Goal: Task Accomplishment & Management: Use online tool/utility

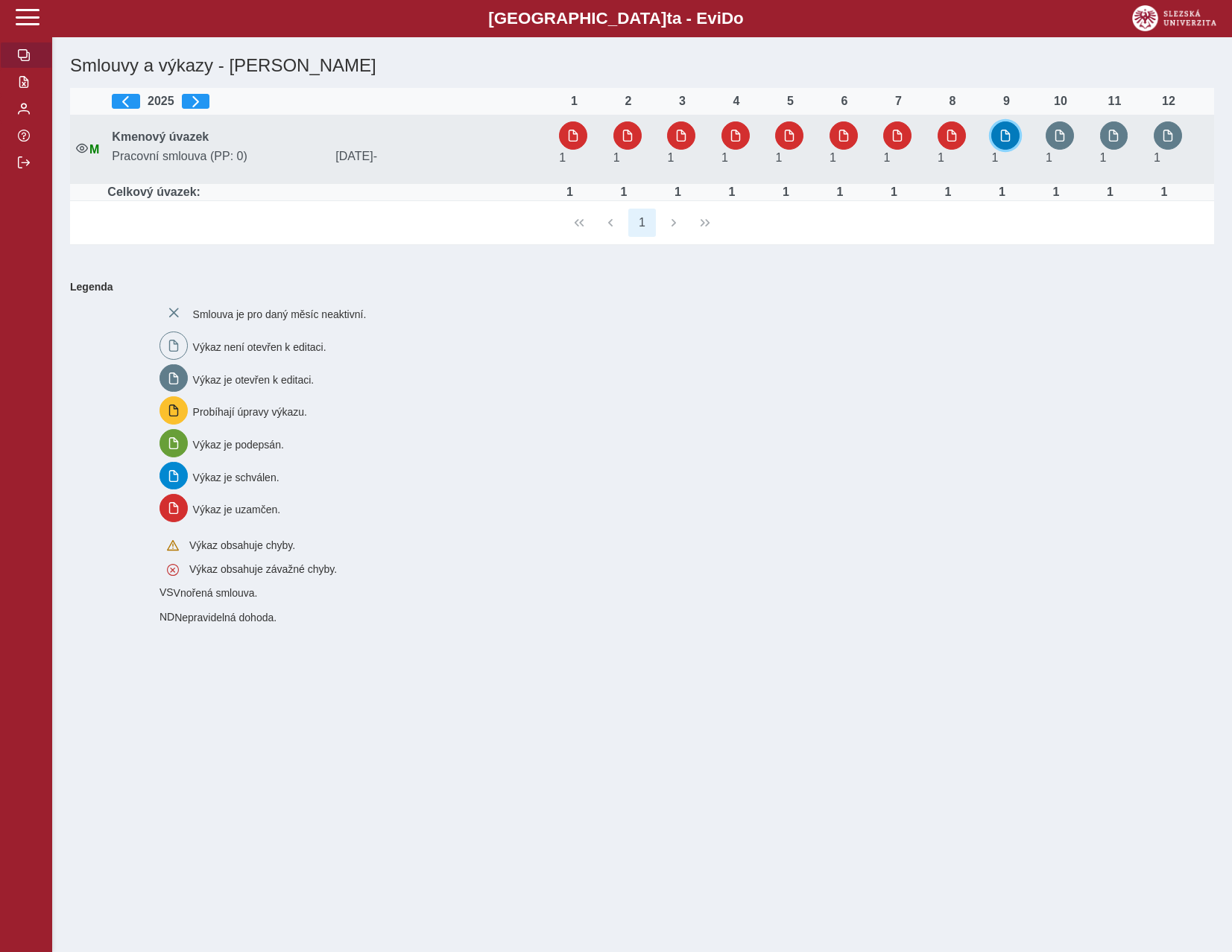
click at [1017, 133] on button "button" at bounding box center [1006, 136] width 29 height 29
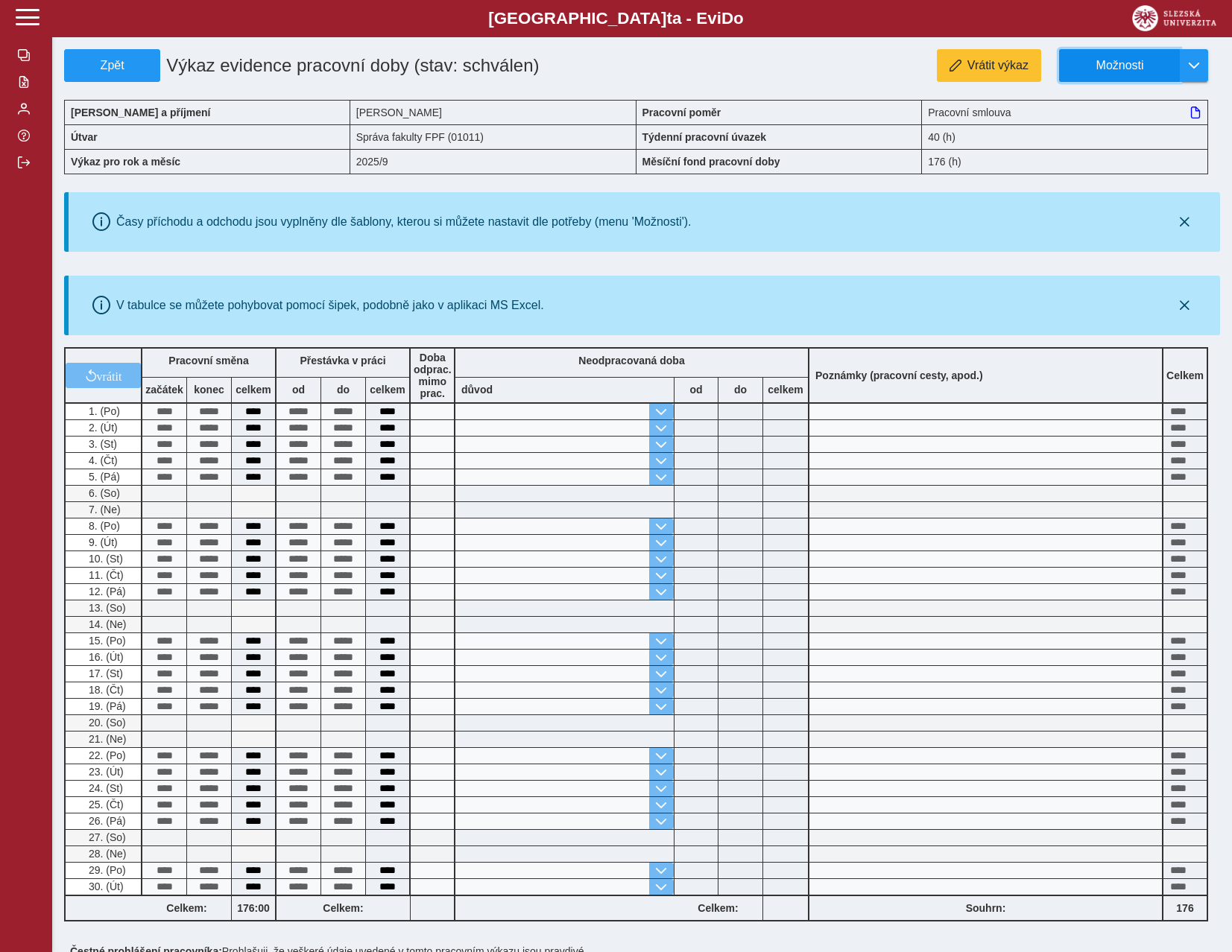
click at [1118, 66] on span "Možnosti" at bounding box center [1120, 65] width 96 height 13
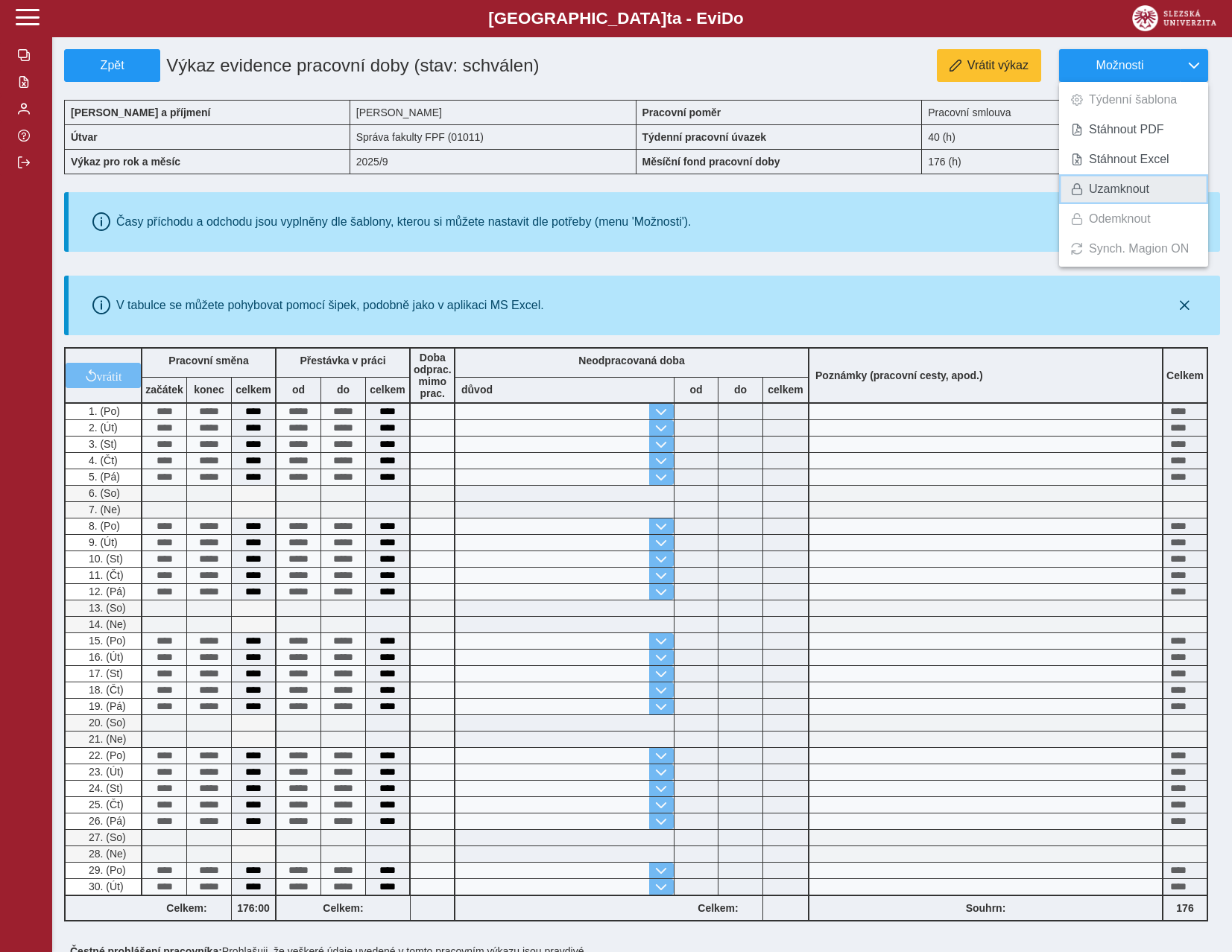
click at [1109, 194] on span "Uzamknout" at bounding box center [1119, 189] width 60 height 12
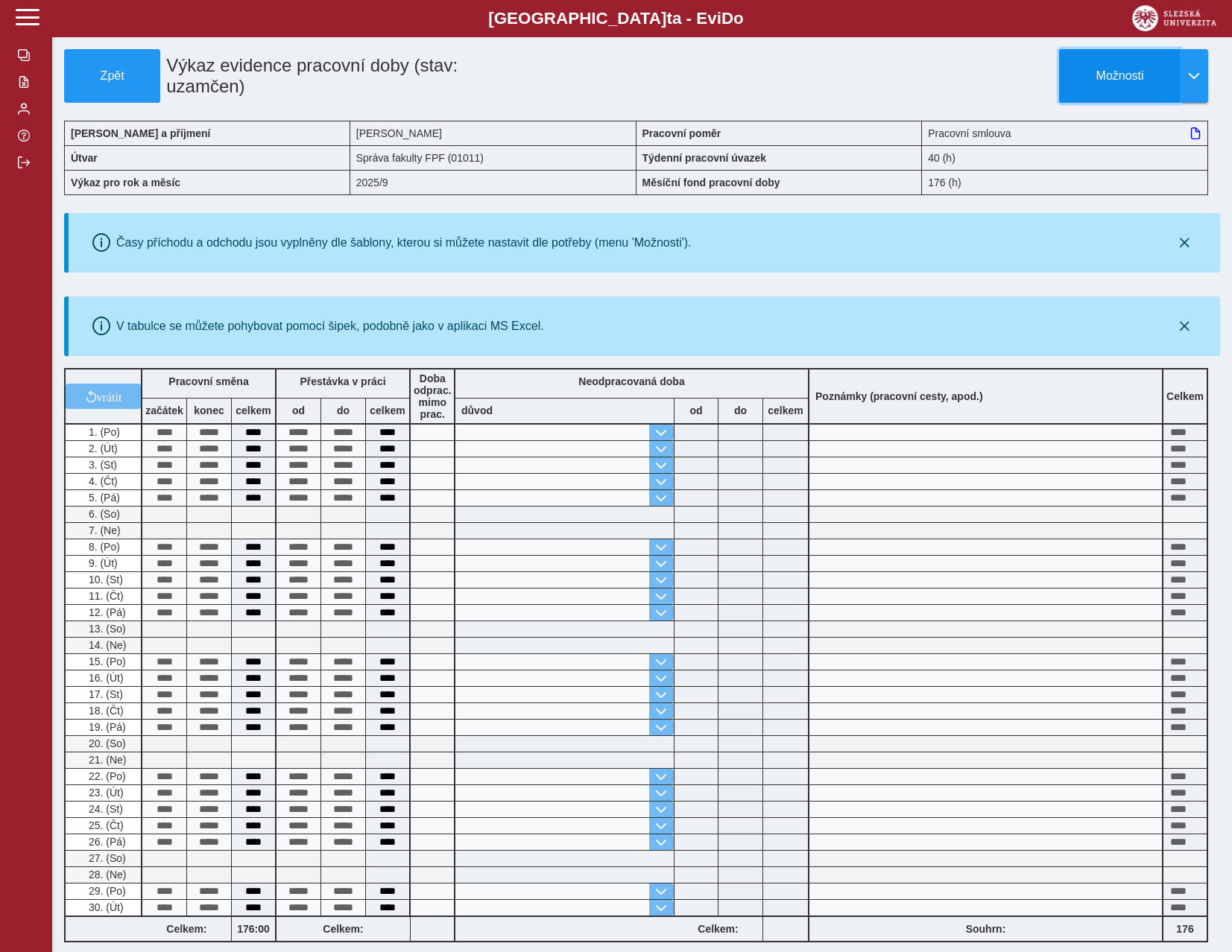
click at [1177, 72] on button "Možnosti" at bounding box center [1119, 76] width 121 height 54
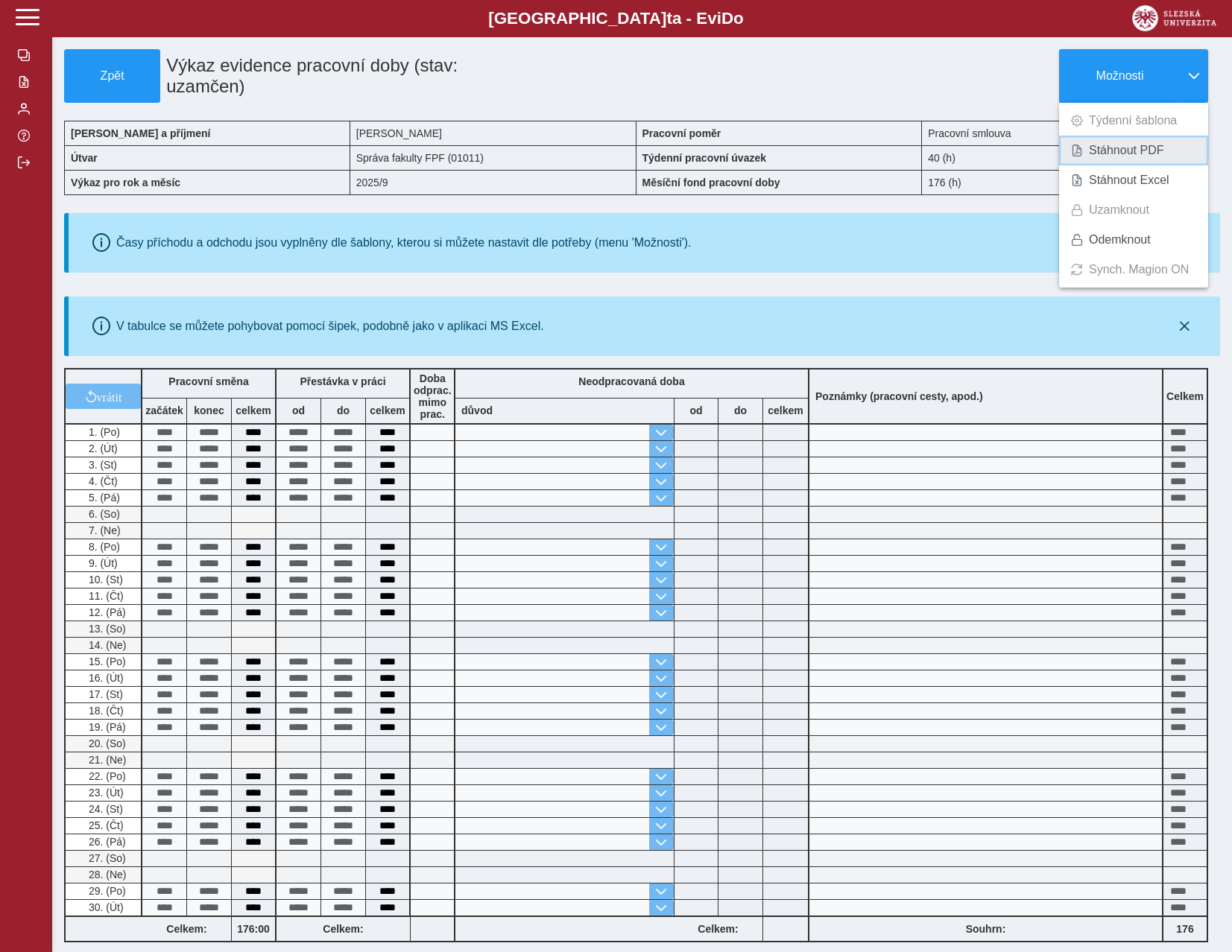
click at [1109, 154] on span "Stáhnout PDF" at bounding box center [1127, 150] width 75 height 12
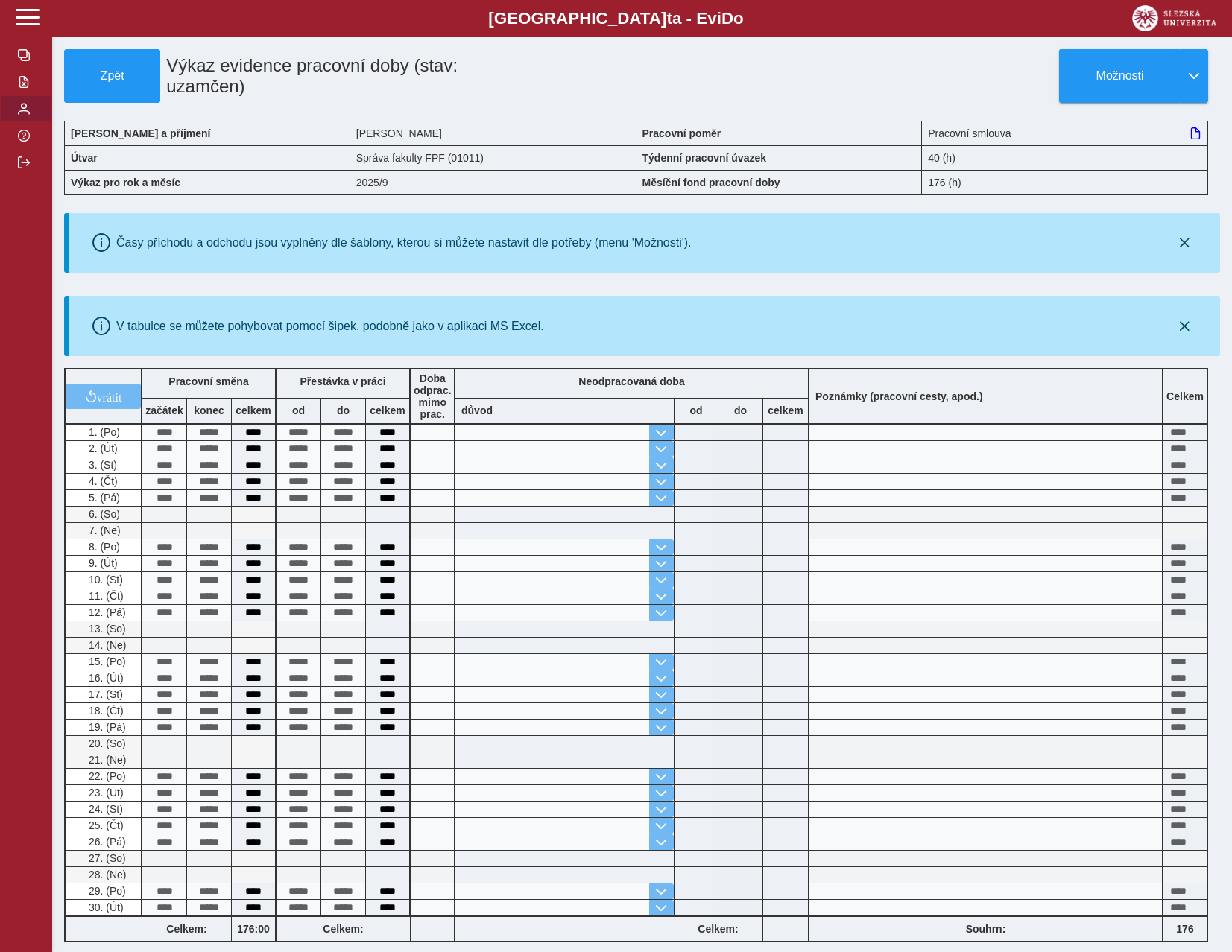
click at [27, 123] on button "button" at bounding box center [26, 109] width 52 height 27
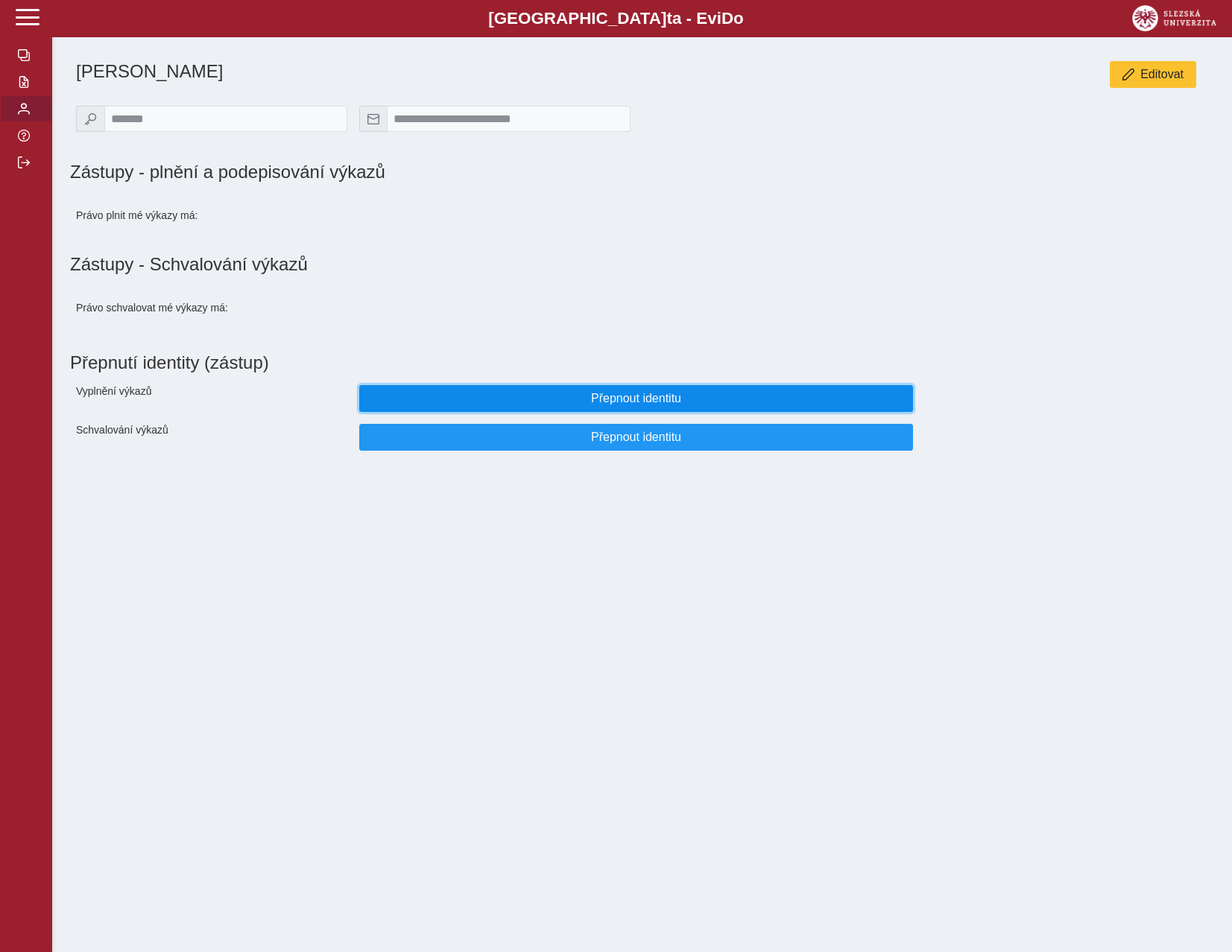
click at [639, 405] on span "Přepnout identitu" at bounding box center [636, 399] width 529 height 13
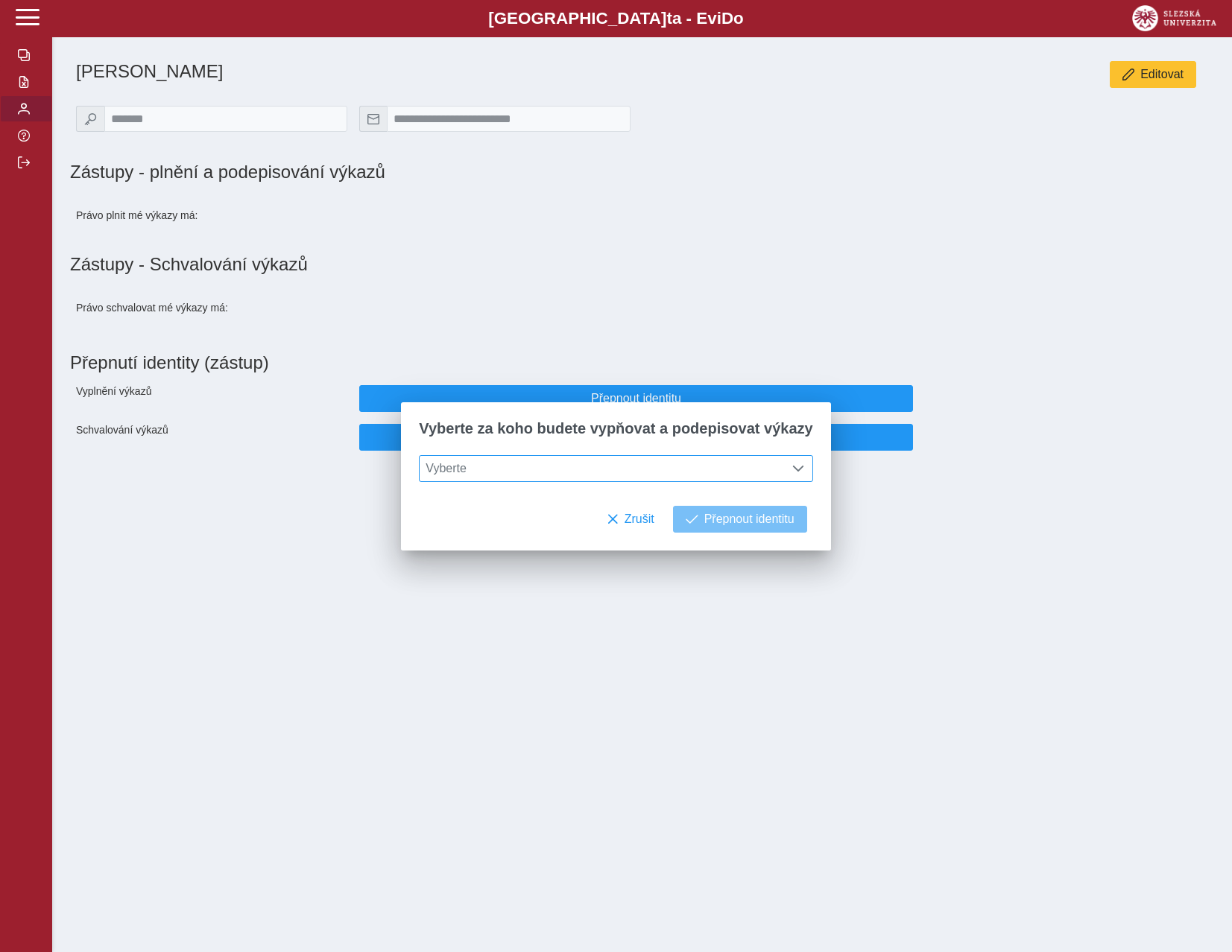
click at [623, 463] on span "Vyberte" at bounding box center [602, 468] width 365 height 25
click at [587, 540] on li "prof. PhDr. [PERSON_NAME] Dr." at bounding box center [616, 541] width 392 height 25
click at [710, 532] on button "Přepnout identitu" at bounding box center [740, 519] width 134 height 27
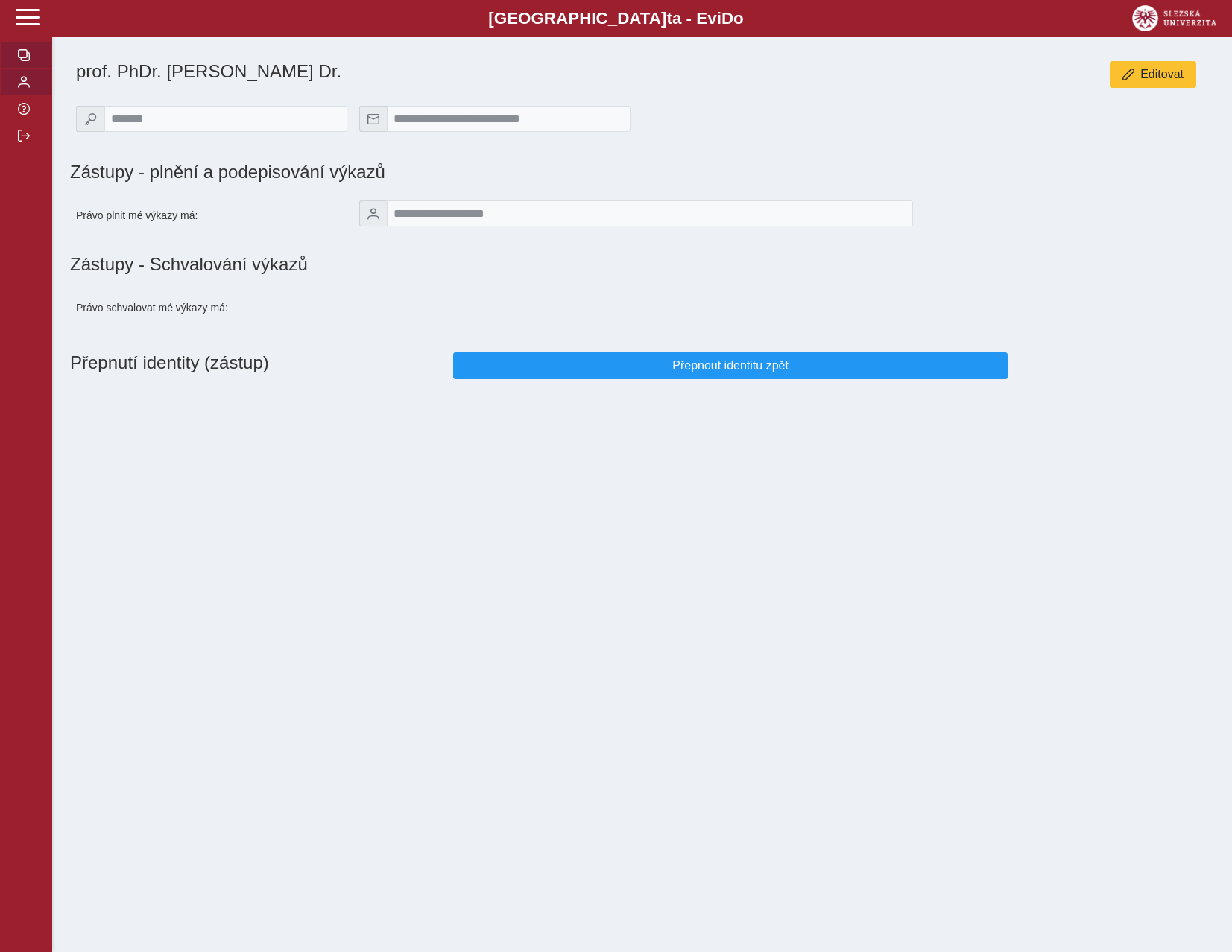
click at [14, 69] on button "button" at bounding box center [26, 55] width 52 height 27
